Goal: Obtain resource: Download file/media

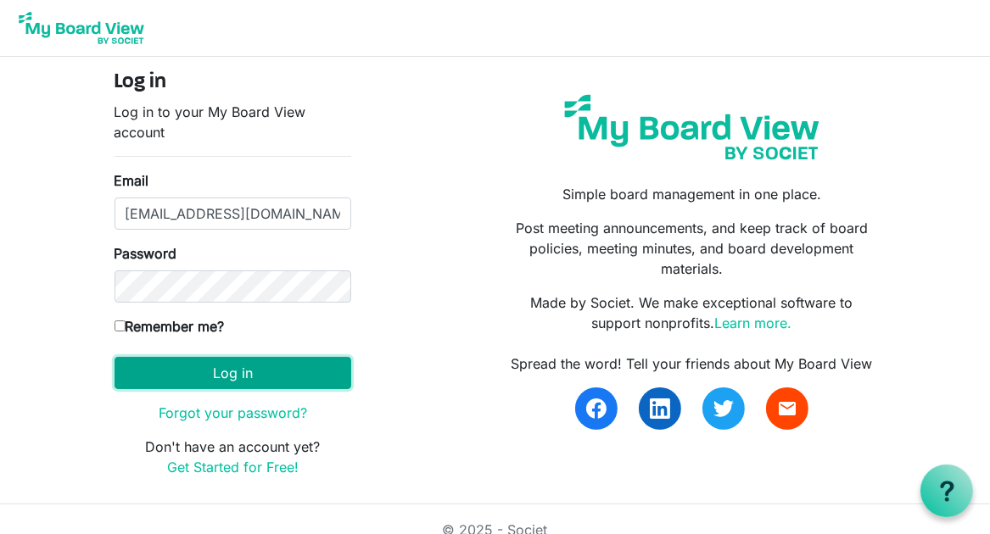
click at [265, 377] on button "Log in" at bounding box center [232, 373] width 237 height 32
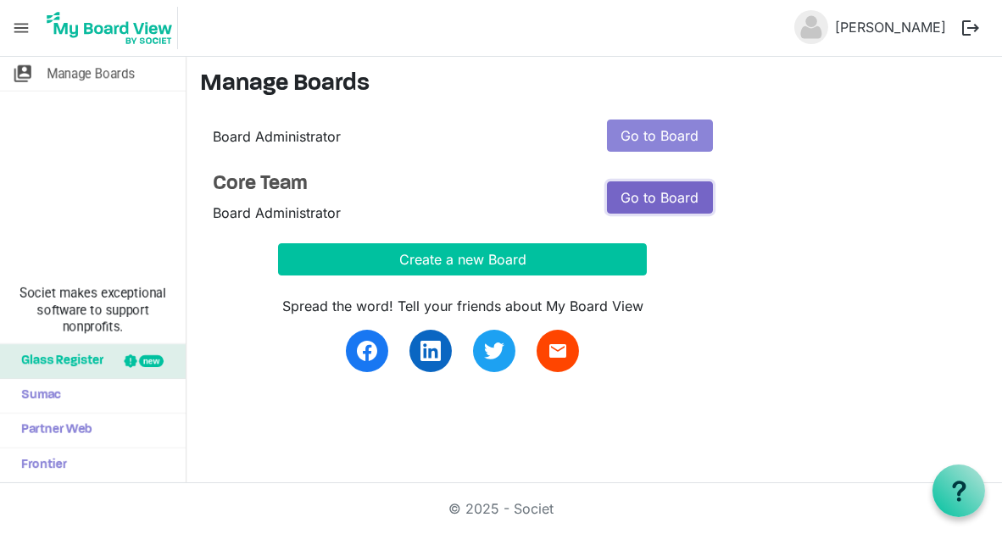
click at [667, 200] on link "Go to Board" at bounding box center [660, 197] width 106 height 32
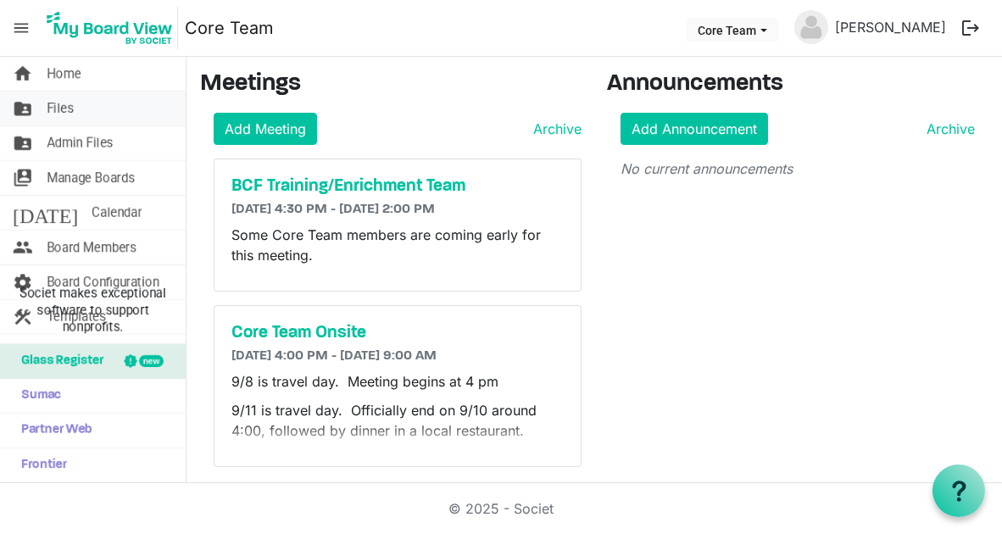
click at [127, 114] on link "folder_shared Files" at bounding box center [93, 109] width 186 height 34
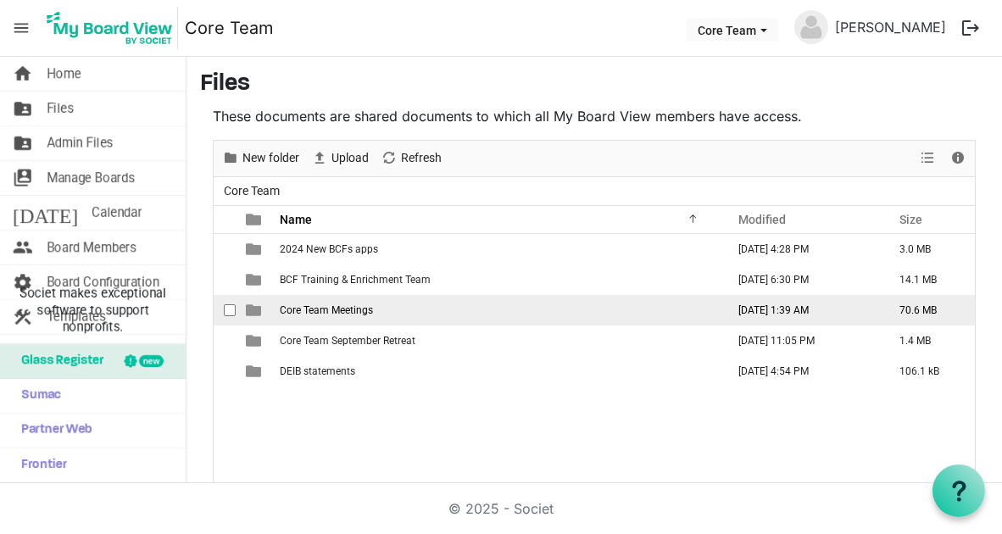
click at [316, 308] on span "Core Team Meetings" at bounding box center [326, 310] width 93 height 12
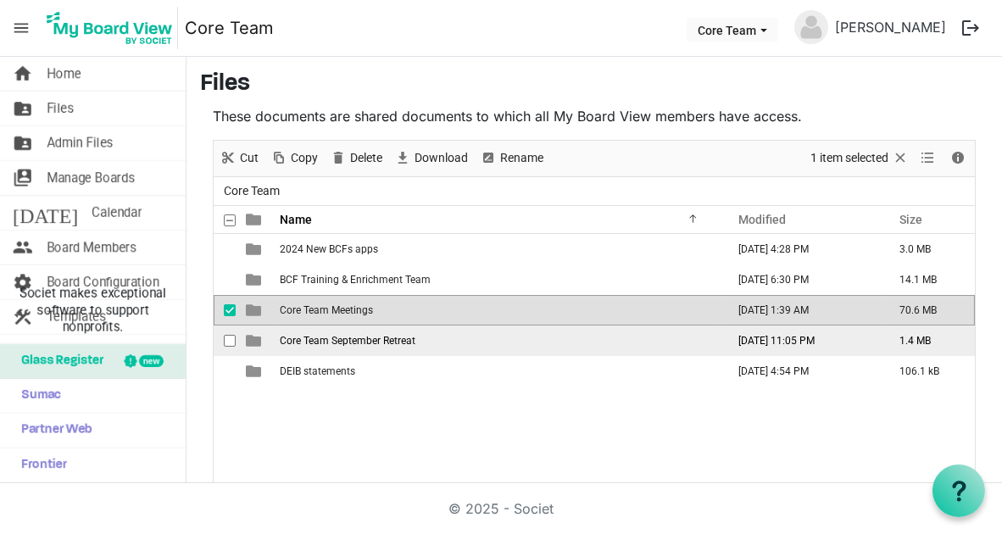
click at [334, 335] on span "Core Team September Retreat" at bounding box center [348, 341] width 136 height 12
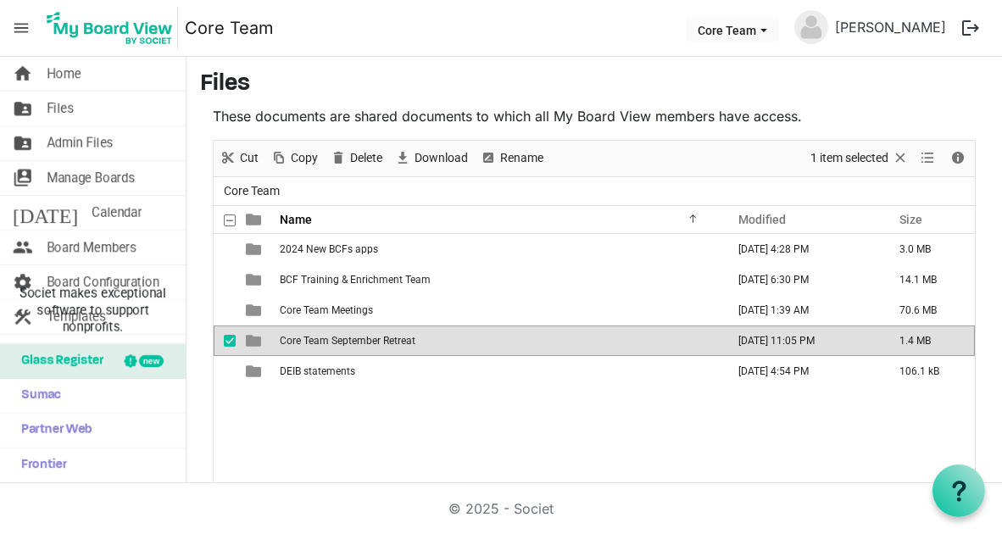
click at [334, 335] on span "Core Team September Retreat" at bounding box center [348, 341] width 136 height 12
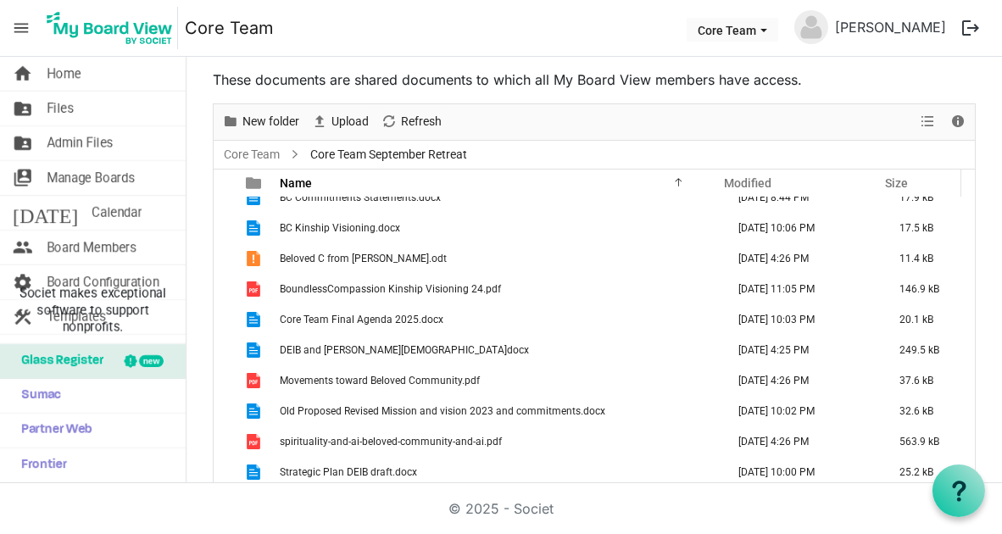
scroll to position [109, 0]
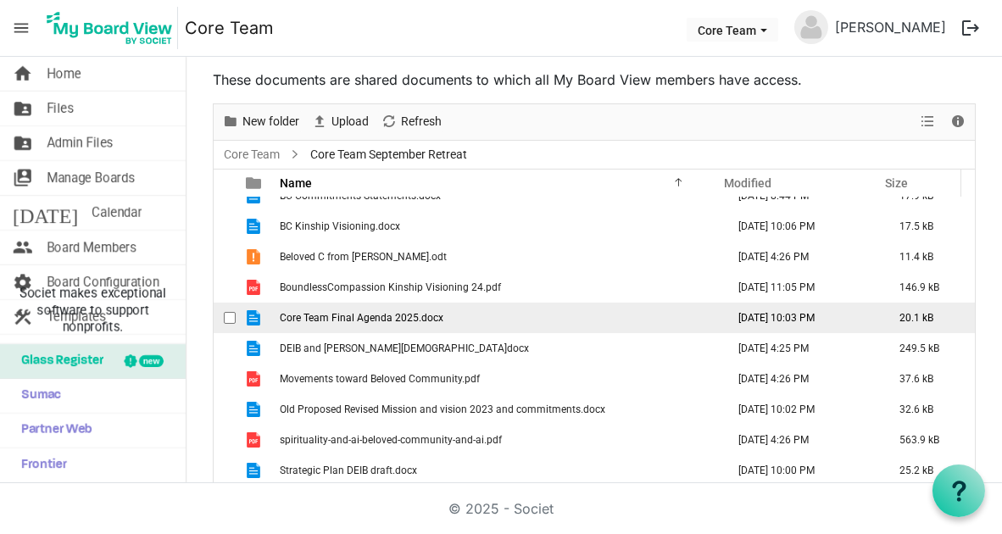
click at [443, 315] on td "Core Team Final Agenda 2025.docx" at bounding box center [498, 318] width 446 height 31
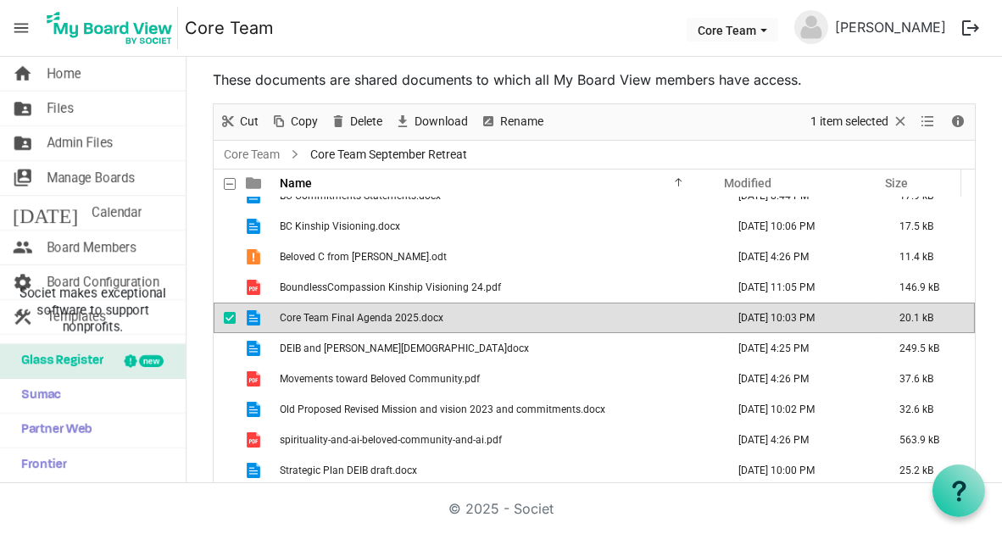
click at [443, 315] on td "Core Team Final Agenda 2025.docx" at bounding box center [498, 318] width 446 height 31
click at [462, 315] on td "Core Team Final Agenda 2025.docx" at bounding box center [498, 318] width 446 height 31
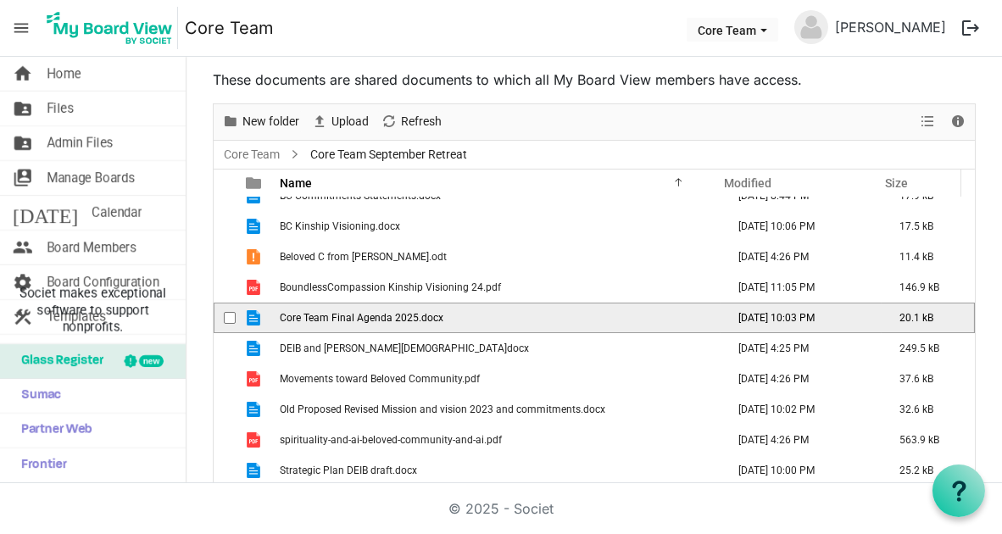
click at [462, 315] on td "Core Team Final Agenda 2025.docx" at bounding box center [498, 318] width 446 height 31
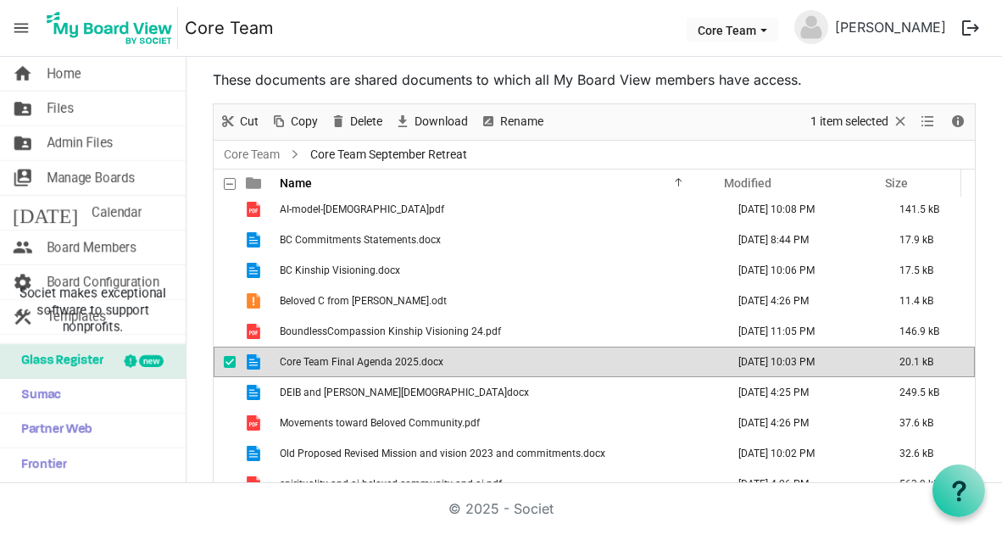
scroll to position [0, 0]
